Goal: Information Seeking & Learning: Learn about a topic

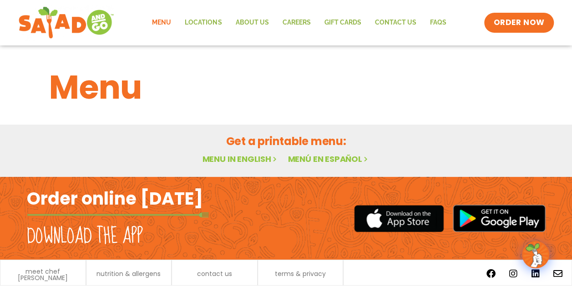
scroll to position [25, 0]
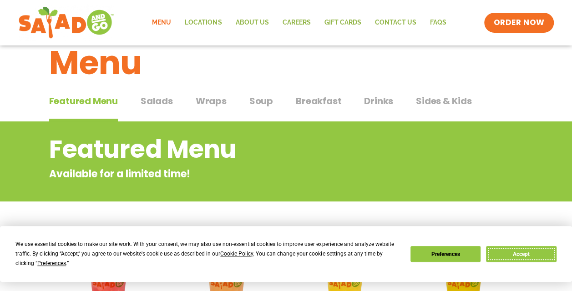
click at [512, 251] on button "Accept" at bounding box center [521, 254] width 70 height 16
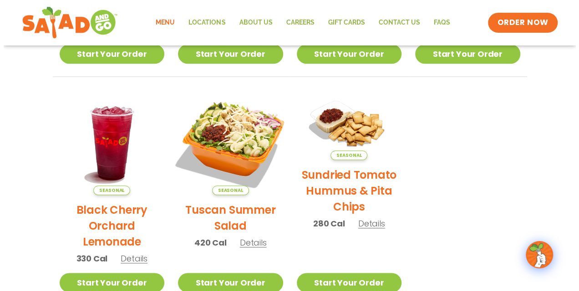
scroll to position [434, 0]
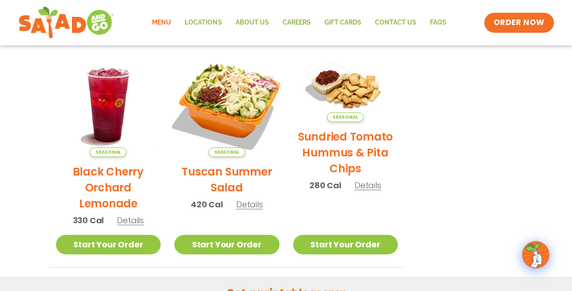
click at [225, 97] on img at bounding box center [226, 104] width 123 height 123
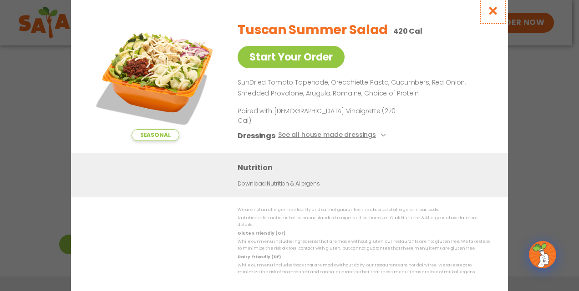
click at [493, 15] on icon "Close modal" at bounding box center [493, 11] width 11 height 10
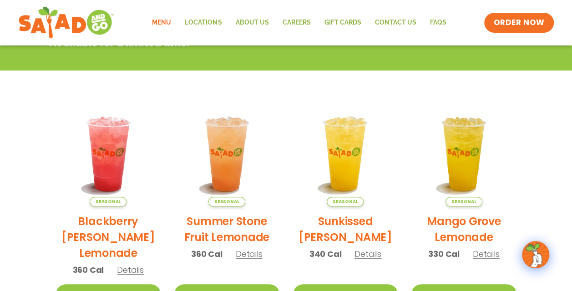
scroll to position [0, 0]
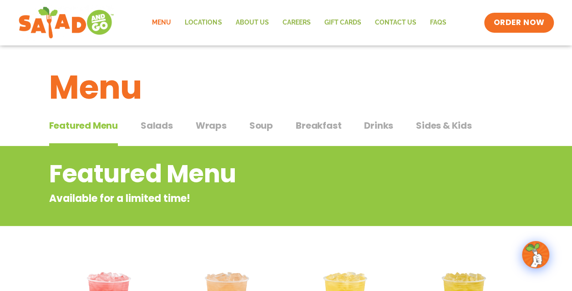
click at [209, 122] on span "Wraps" at bounding box center [211, 126] width 31 height 14
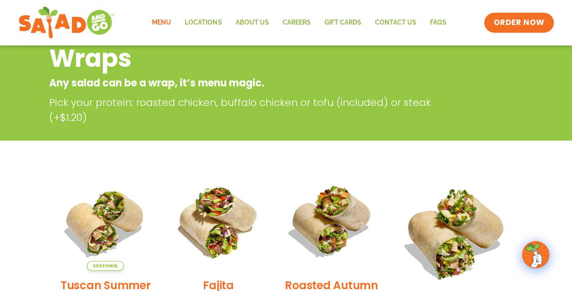
scroll to position [46, 0]
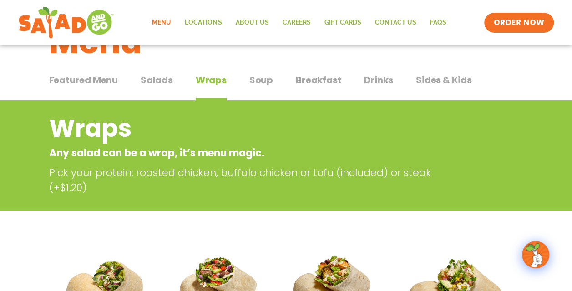
click at [265, 80] on span "Soup" at bounding box center [261, 80] width 24 height 14
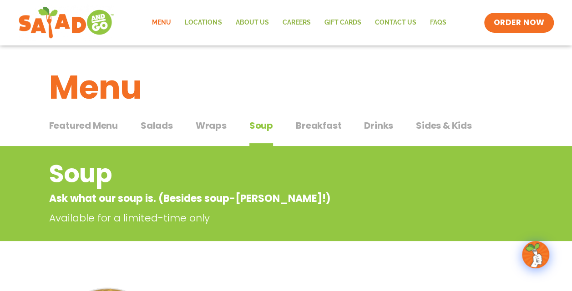
click at [327, 127] on span "Breakfast" at bounding box center [319, 126] width 46 height 14
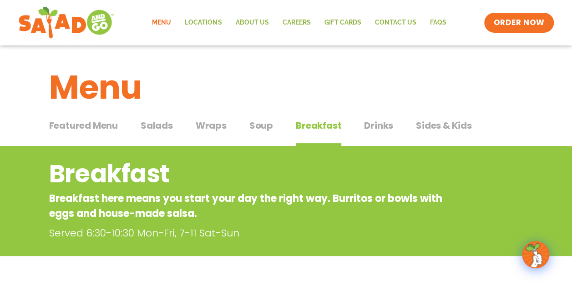
click at [444, 125] on span "Sides & Kids" at bounding box center [444, 126] width 56 height 14
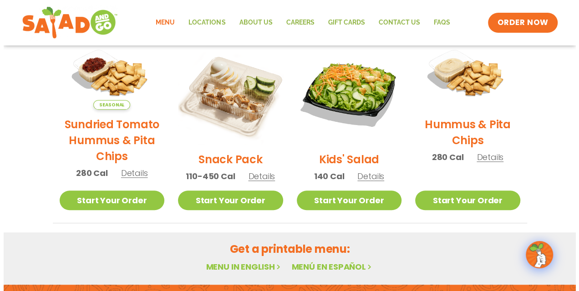
scroll to position [182, 0]
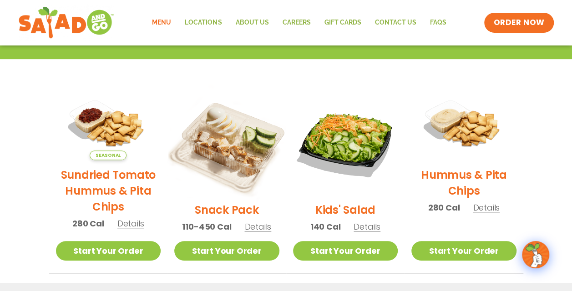
click at [238, 148] on img at bounding box center [226, 142] width 123 height 123
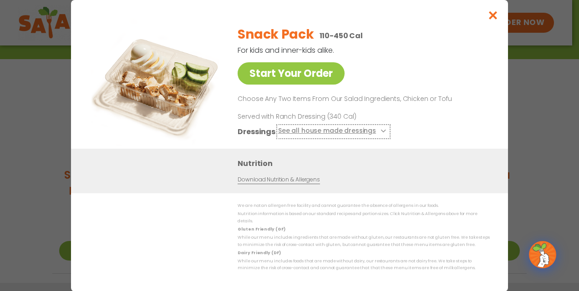
click at [323, 133] on button "See all house made dressings" at bounding box center [333, 131] width 111 height 11
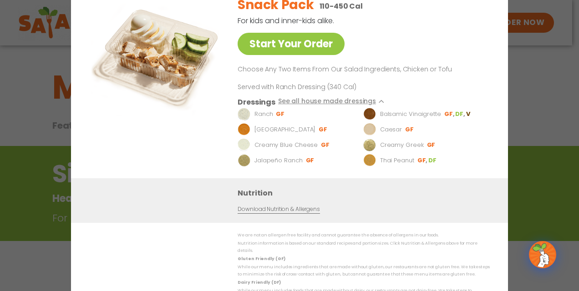
click at [412, 54] on div "Snack Pack 110-450 Cal For kids and inner-kids alike. Start Your Order Choose A…" at bounding box center [362, 84] width 249 height 190
click at [484, 19] on div "Snack Pack 110-450 Cal For kids and inner-kids alike. Start Your Order Choose A…" at bounding box center [362, 84] width 249 height 190
click at [43, 75] on div "Start Your Order Snack Pack 110-450 Cal For kids and inner-kids alike. Start Yo…" at bounding box center [289, 145] width 579 height 291
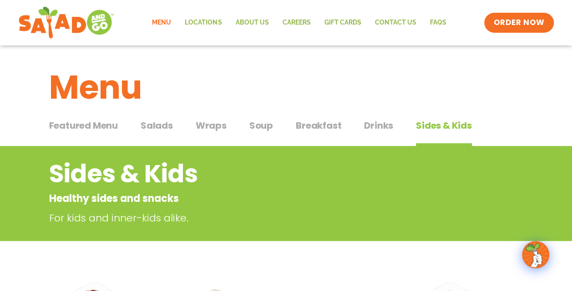
click at [158, 123] on span "Salads" at bounding box center [157, 126] width 32 height 14
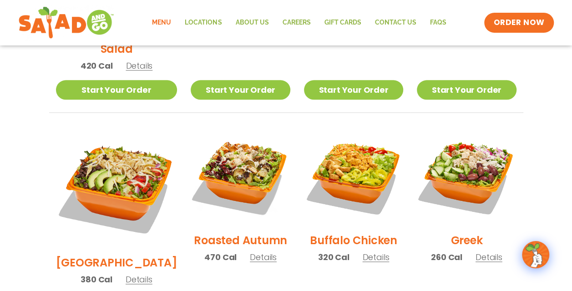
scroll to position [410, 0]
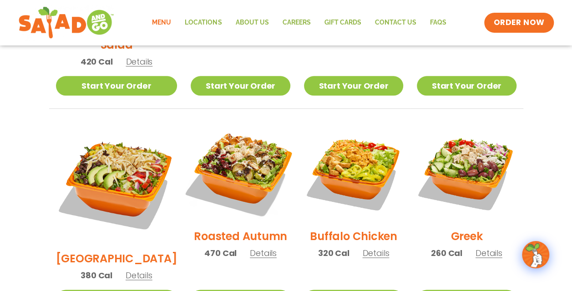
click at [242, 166] on img at bounding box center [240, 172] width 117 height 117
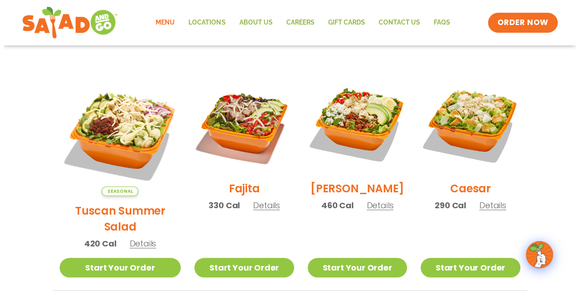
scroll to position [228, 0]
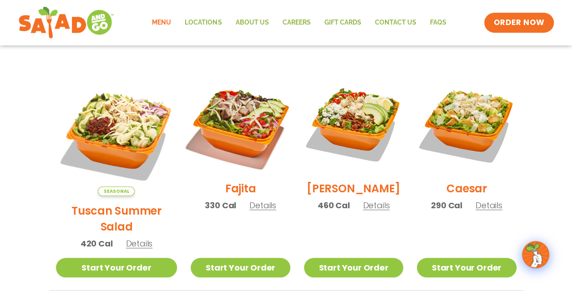
click at [238, 134] on img at bounding box center [240, 124] width 117 height 117
